Goal: Information Seeking & Learning: Compare options

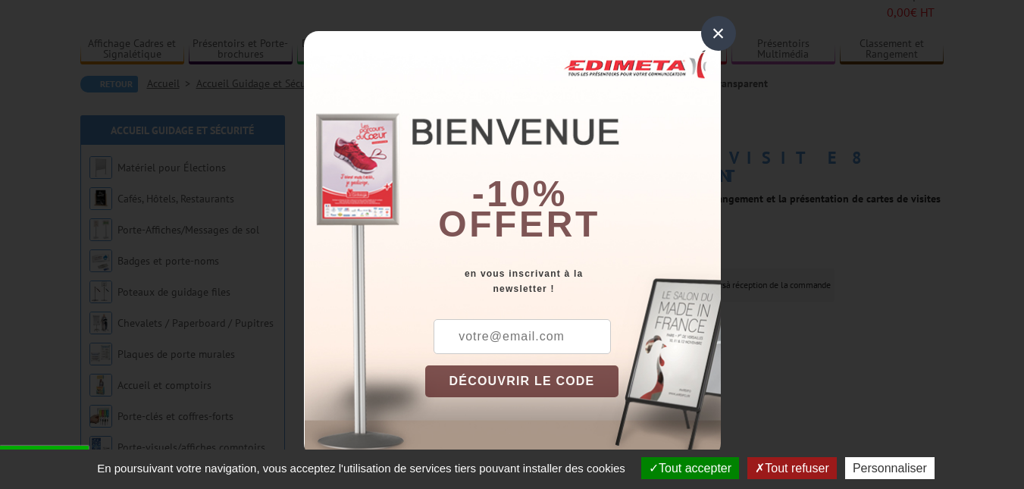
scroll to position [102, 0]
click at [728, 23] on div "×" at bounding box center [718, 33] width 35 height 35
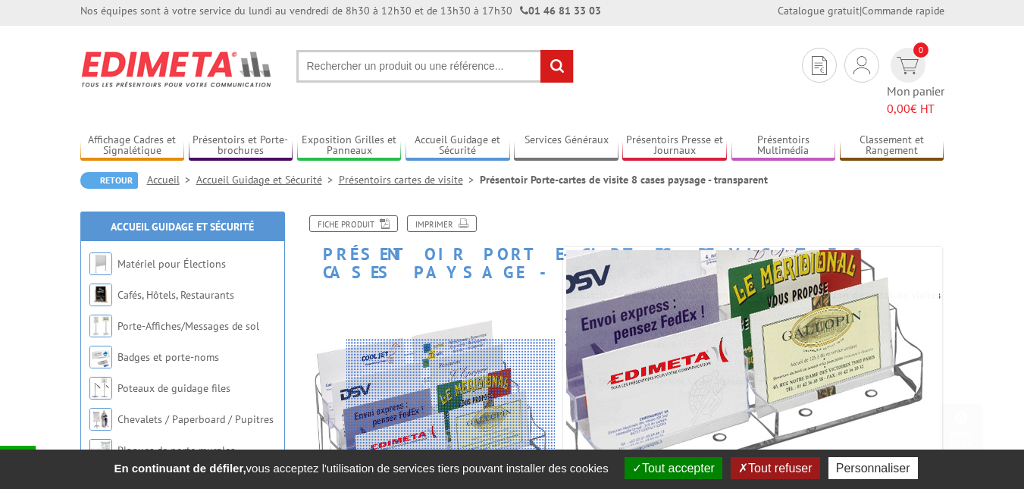
scroll to position [0, 0]
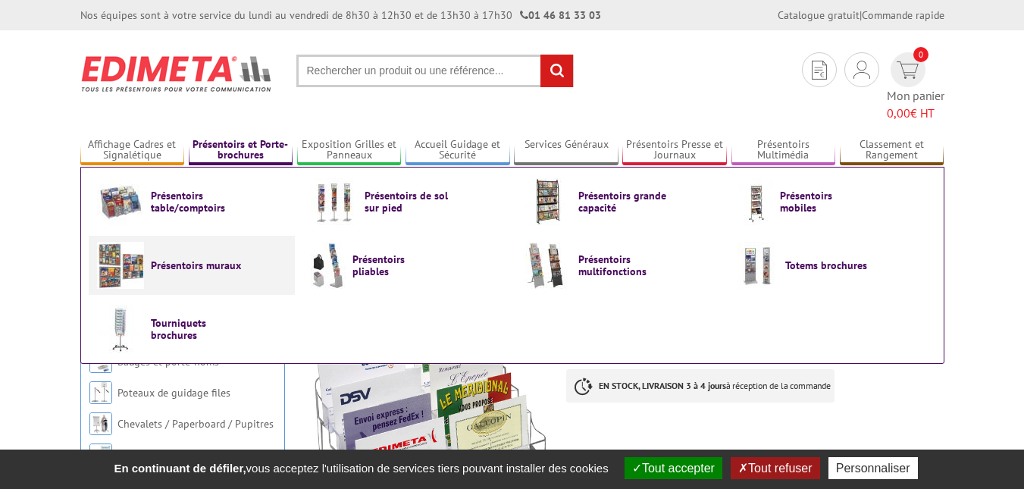
click at [221, 259] on span "Présentoirs muraux" at bounding box center [196, 265] width 91 height 12
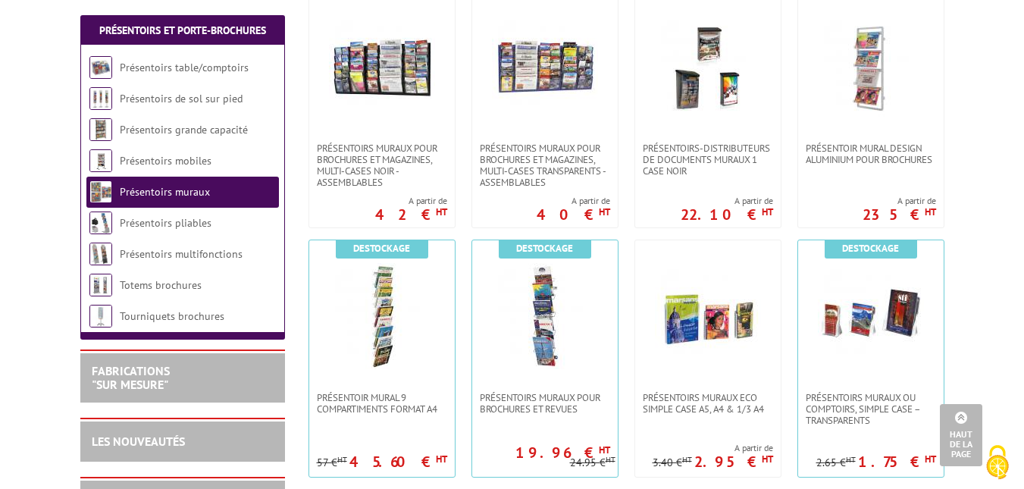
scroll to position [863, 0]
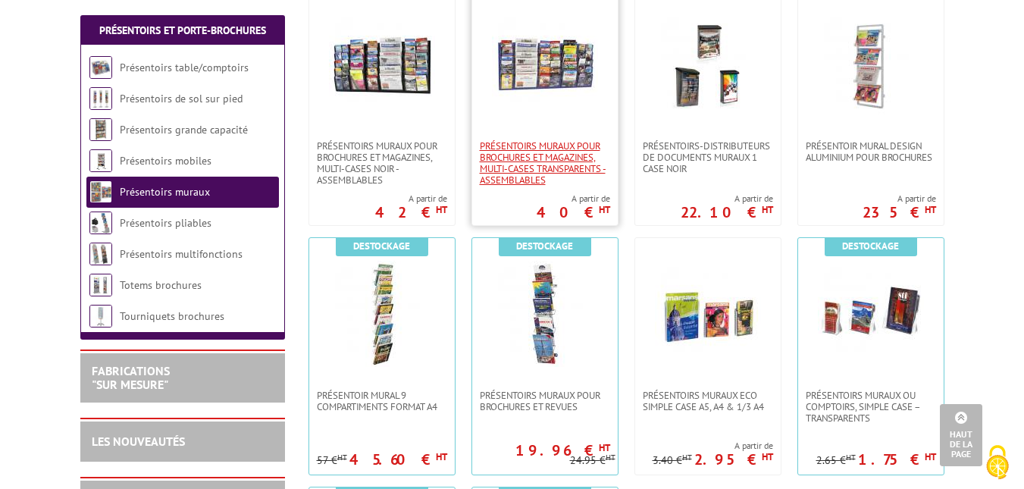
click at [526, 163] on span "PRÉSENTOIRS MURAUX POUR BROCHURES ET MAGAZINES, MULTI-CASES TRANSPARENTS - ASSE…" at bounding box center [545, 162] width 130 height 45
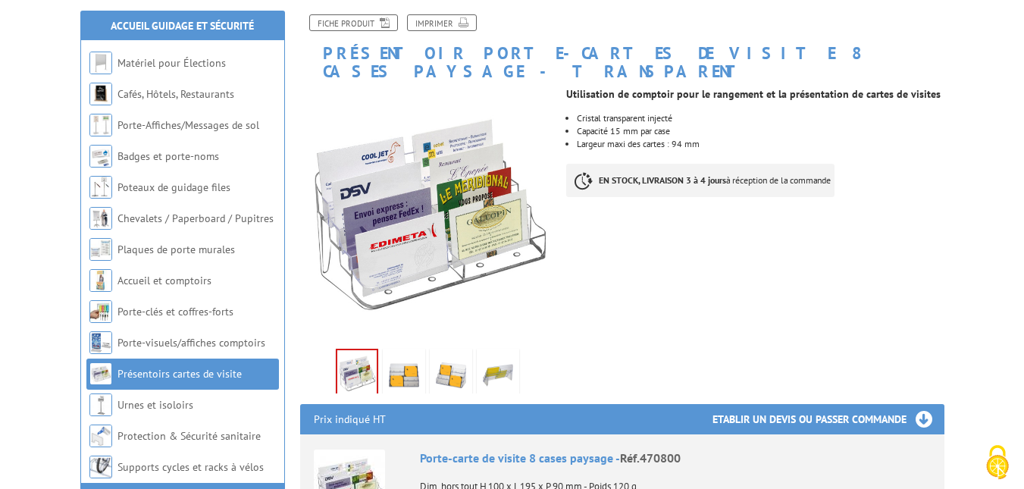
scroll to position [190, 0]
